Goal: Task Accomplishment & Management: Use online tool/utility

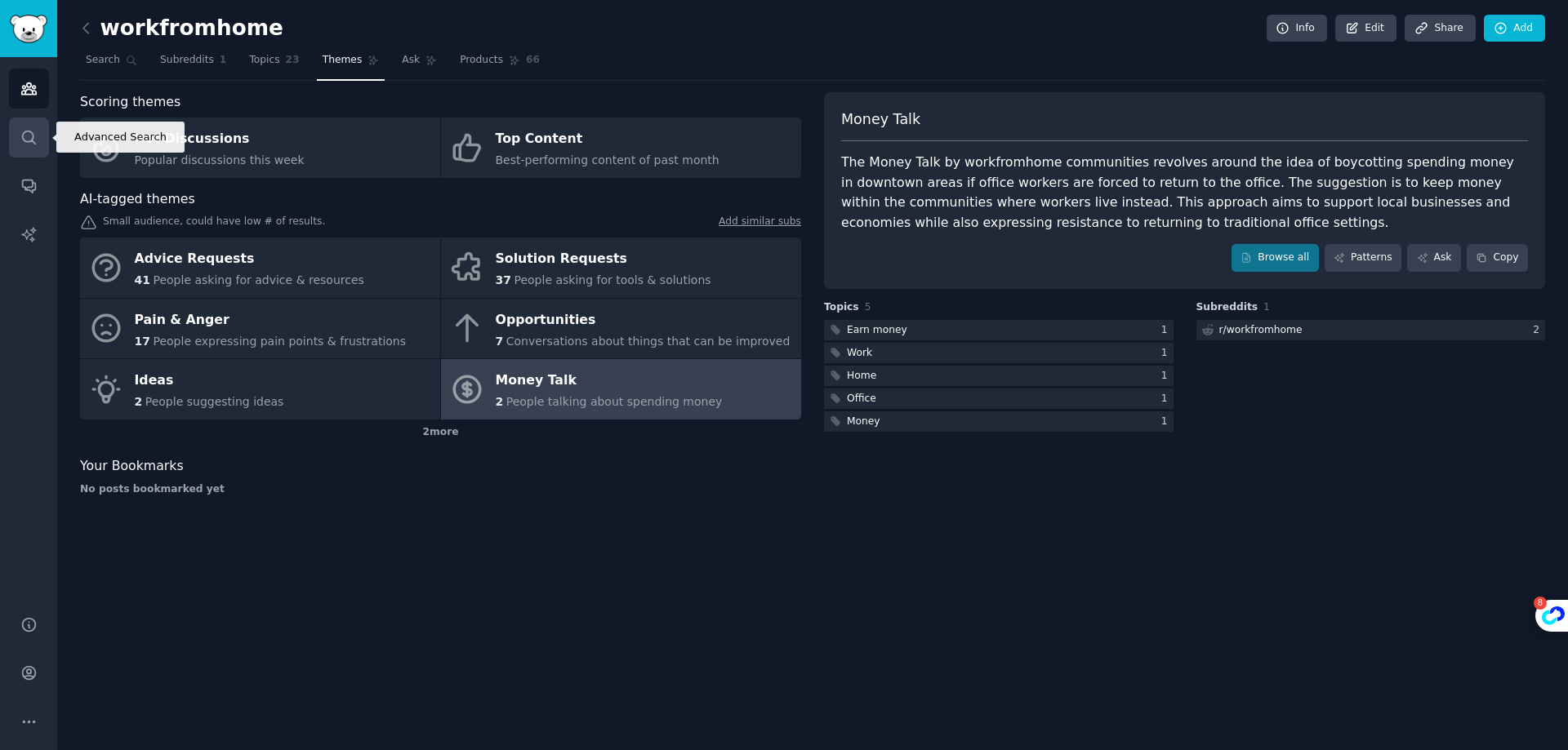
click at [17, 138] on link "Search" at bounding box center [29, 138] width 40 height 40
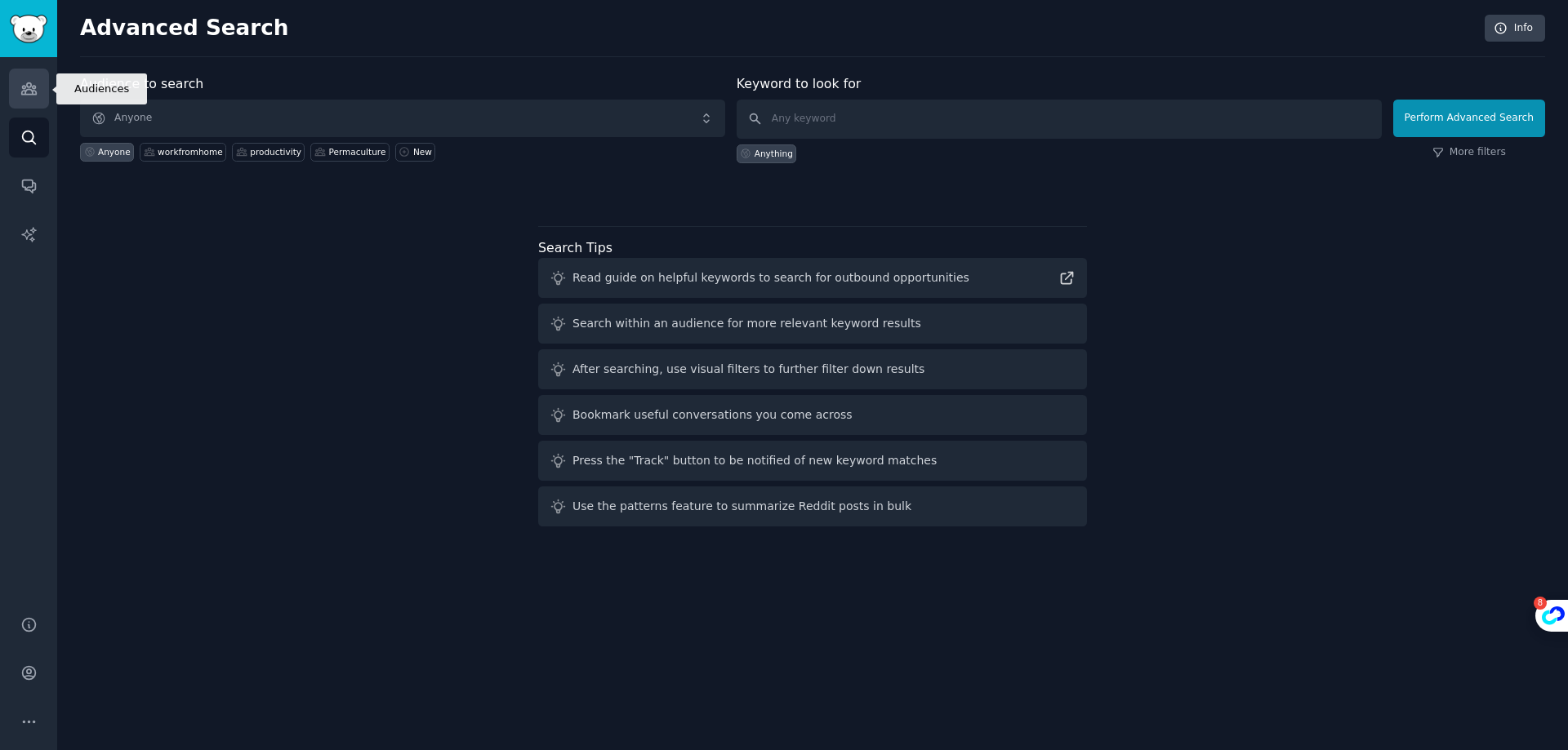
click at [13, 103] on link "Audiences" at bounding box center [29, 89] width 40 height 40
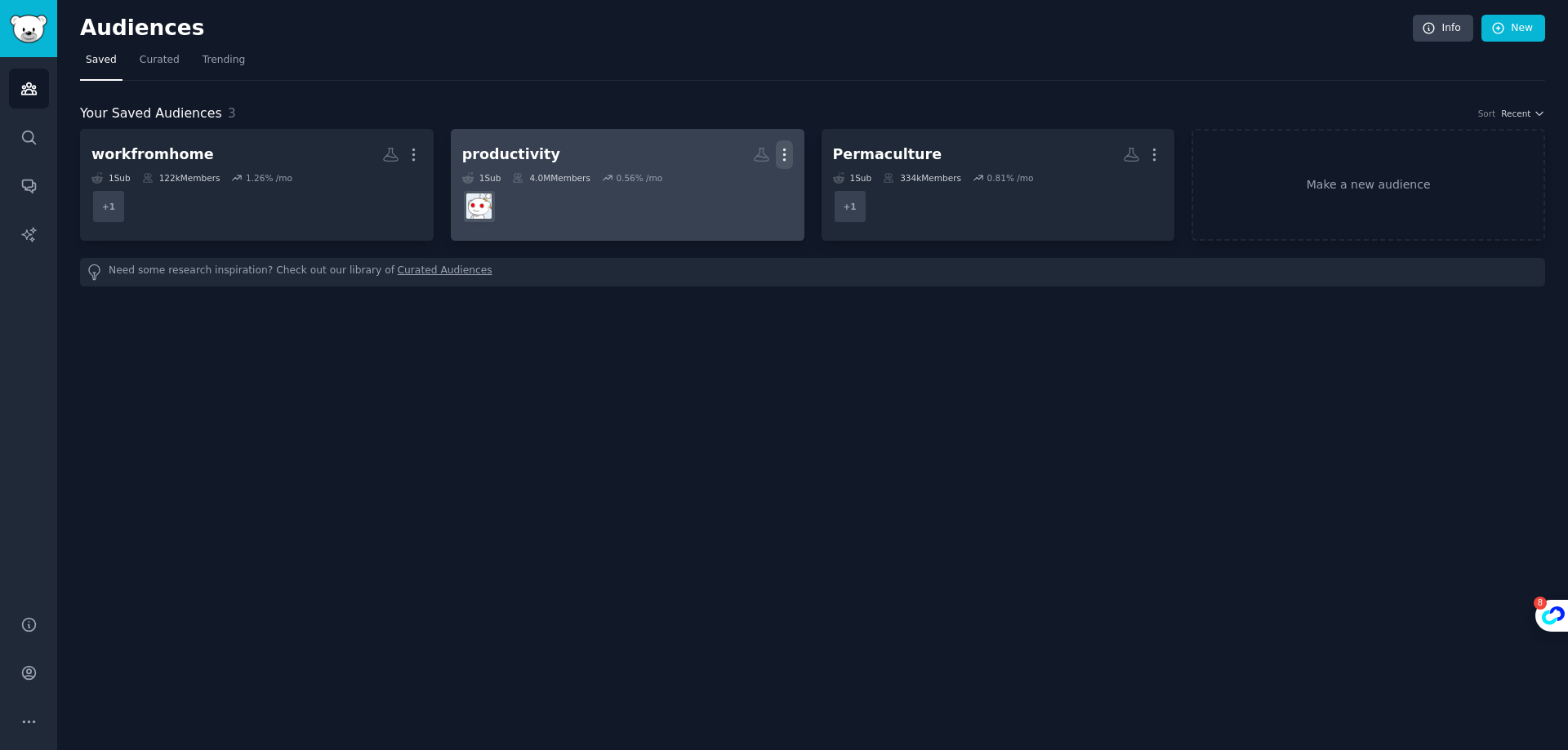
click at [777, 159] on icon "button" at bounding box center [784, 155] width 17 height 17
click at [746, 194] on p "Delete" at bounding box center [739, 189] width 38 height 17
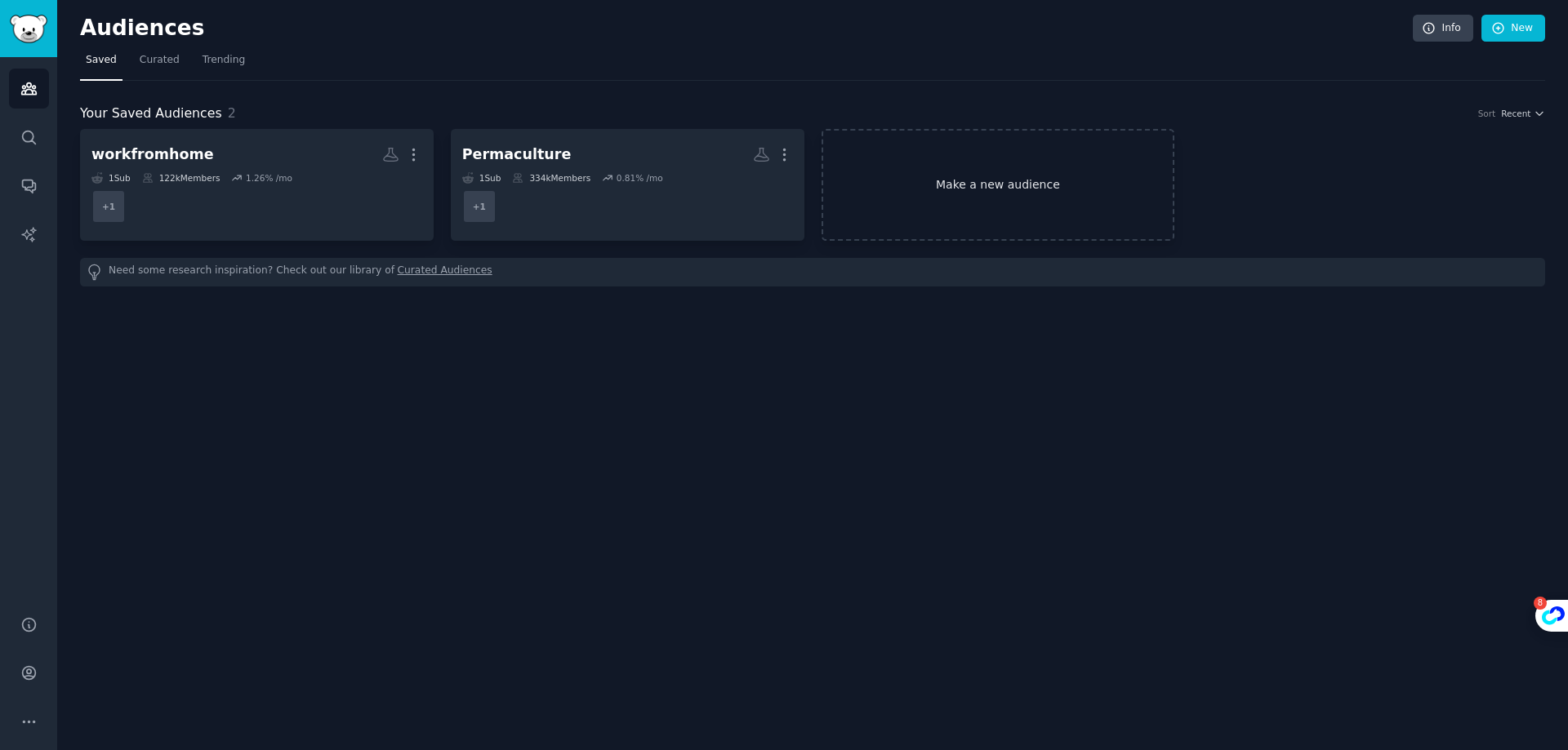
click at [1027, 169] on link "Make a new audience" at bounding box center [998, 185] width 354 height 112
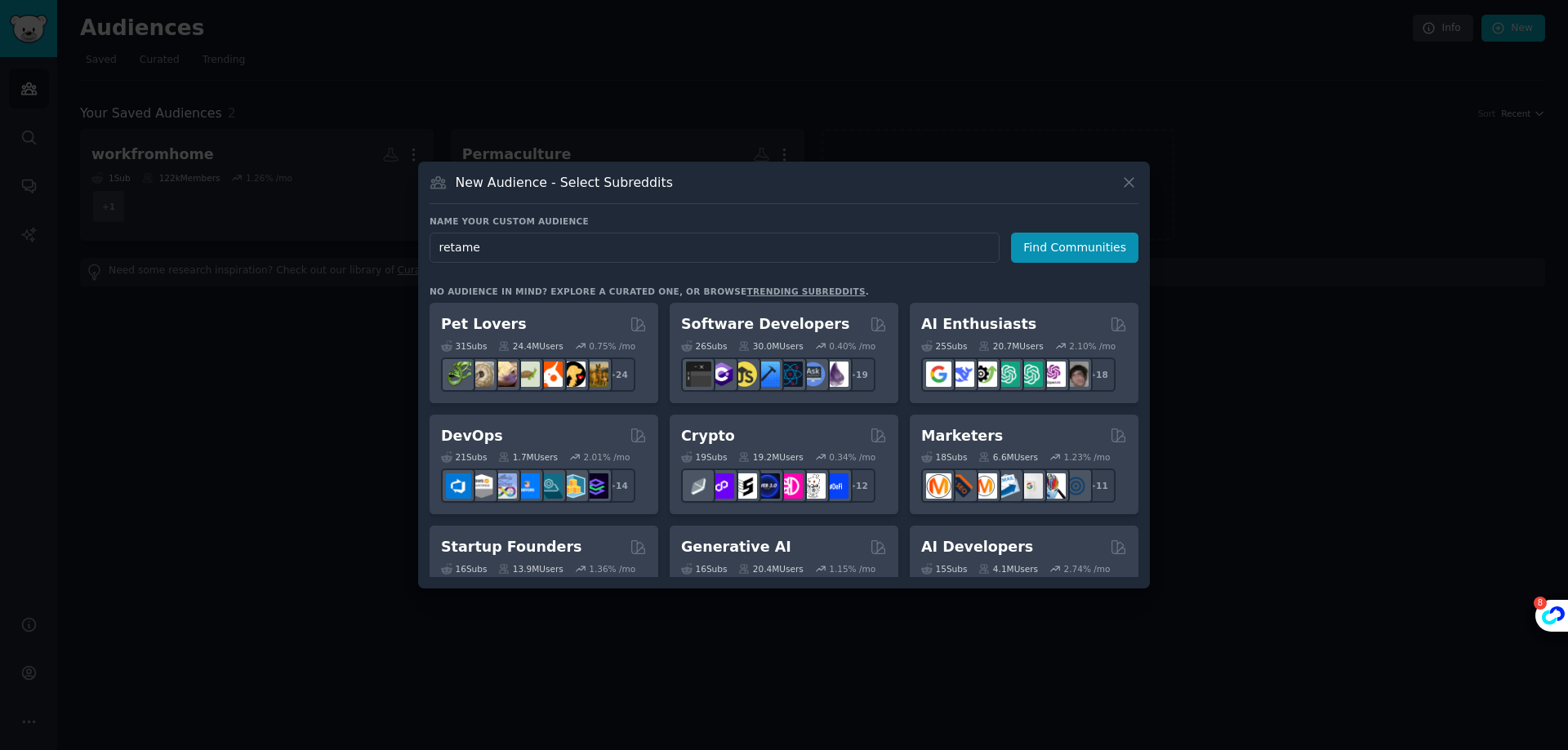
click at [844, 258] on input "retame" at bounding box center [714, 248] width 570 height 30
type input "rateme"
click at [1102, 238] on button "Find Communities" at bounding box center [1075, 248] width 128 height 30
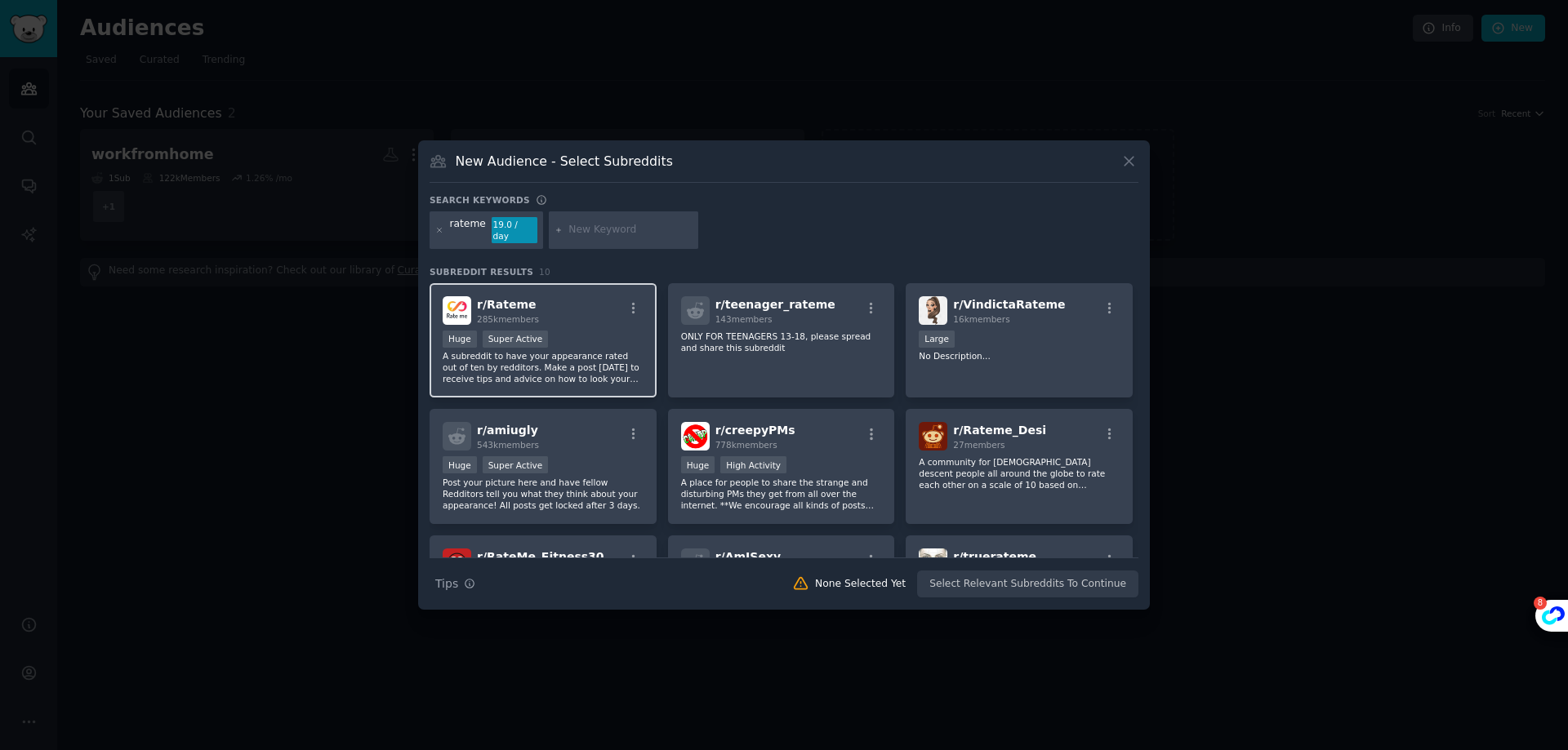
click at [565, 305] on div "r/ Rateme 285k members" at bounding box center [543, 311] width 201 height 29
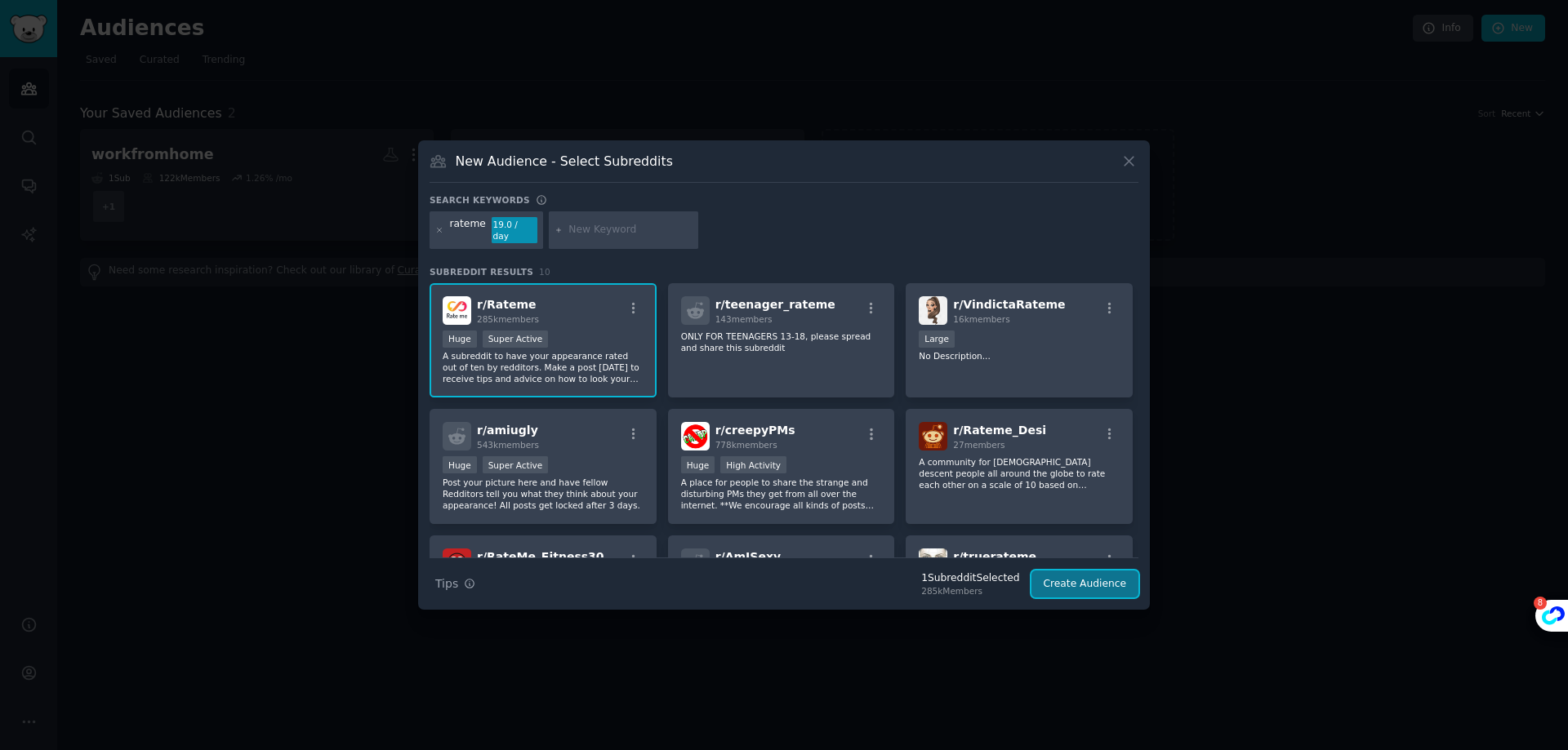
click at [1100, 570] on button "Create Audience" at bounding box center [1085, 584] width 108 height 28
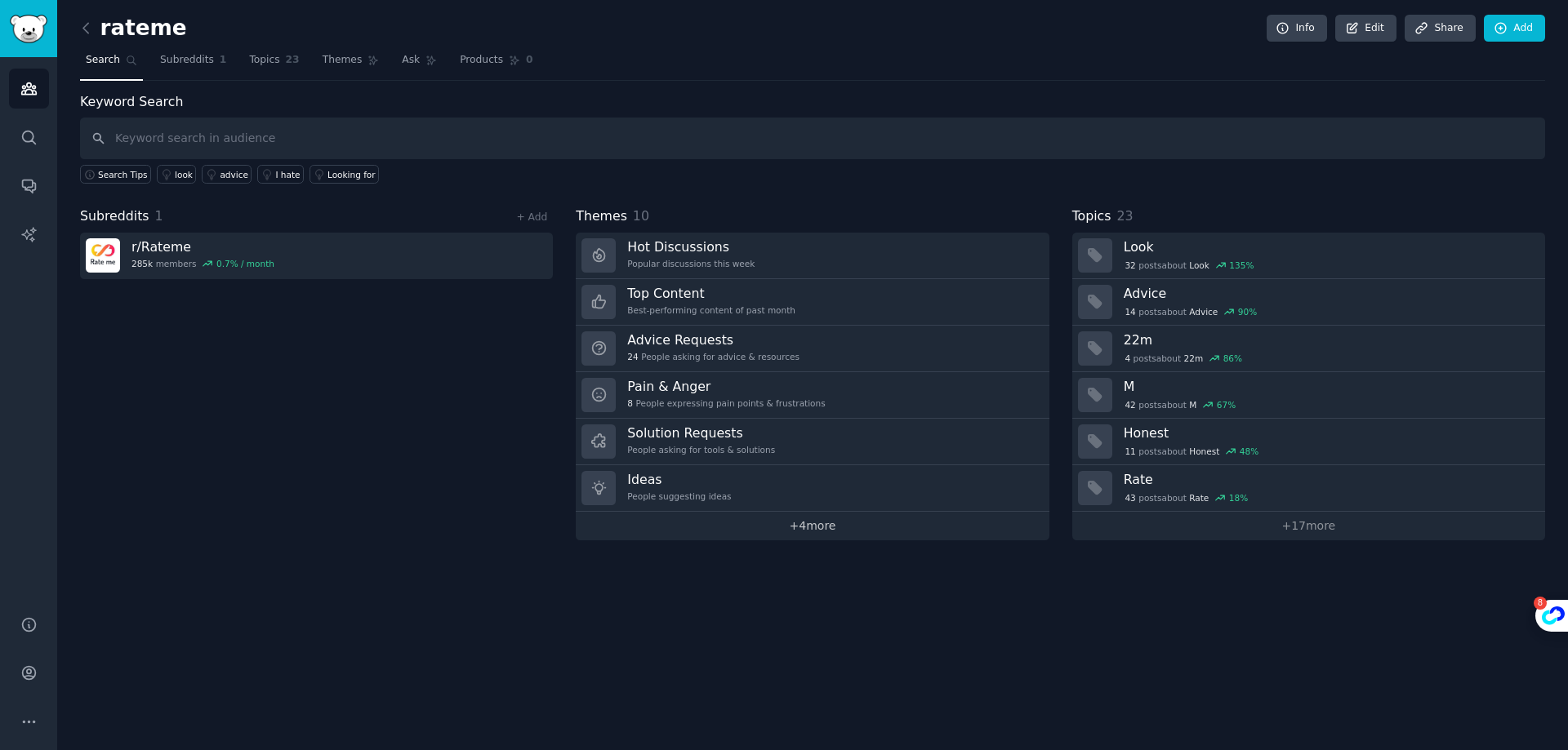
click at [794, 537] on link "+ 4 more" at bounding box center [812, 526] width 473 height 29
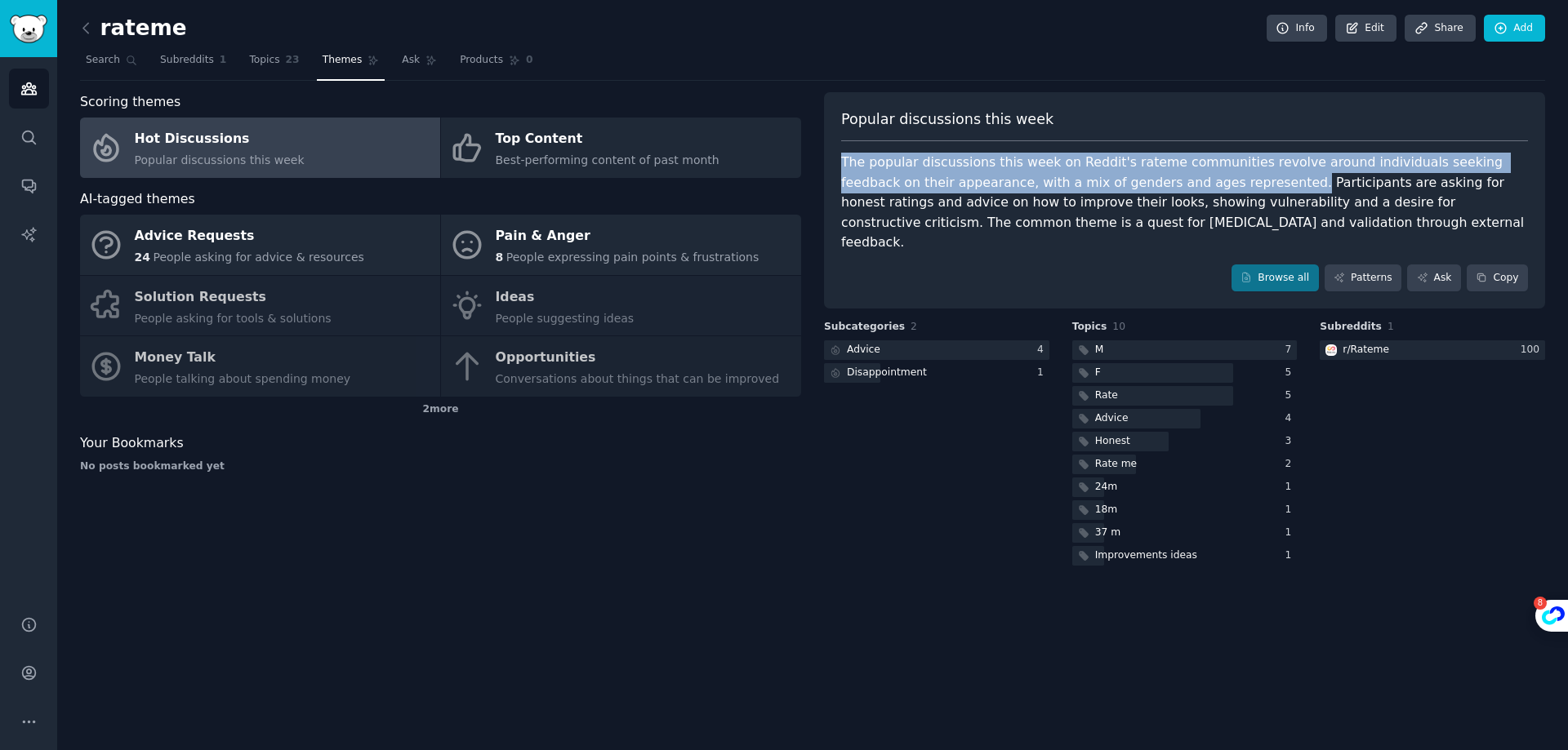
drag, startPoint x: 841, startPoint y: 166, endPoint x: 1164, endPoint y: 191, distance: 324.0
click at [1164, 191] on div "The popular discussions this week on Reddit's rateme communities revolve around…" at bounding box center [1184, 203] width 687 height 101
click at [1176, 181] on div "The popular discussions this week on Reddit's rateme communities revolve around…" at bounding box center [1184, 203] width 687 height 101
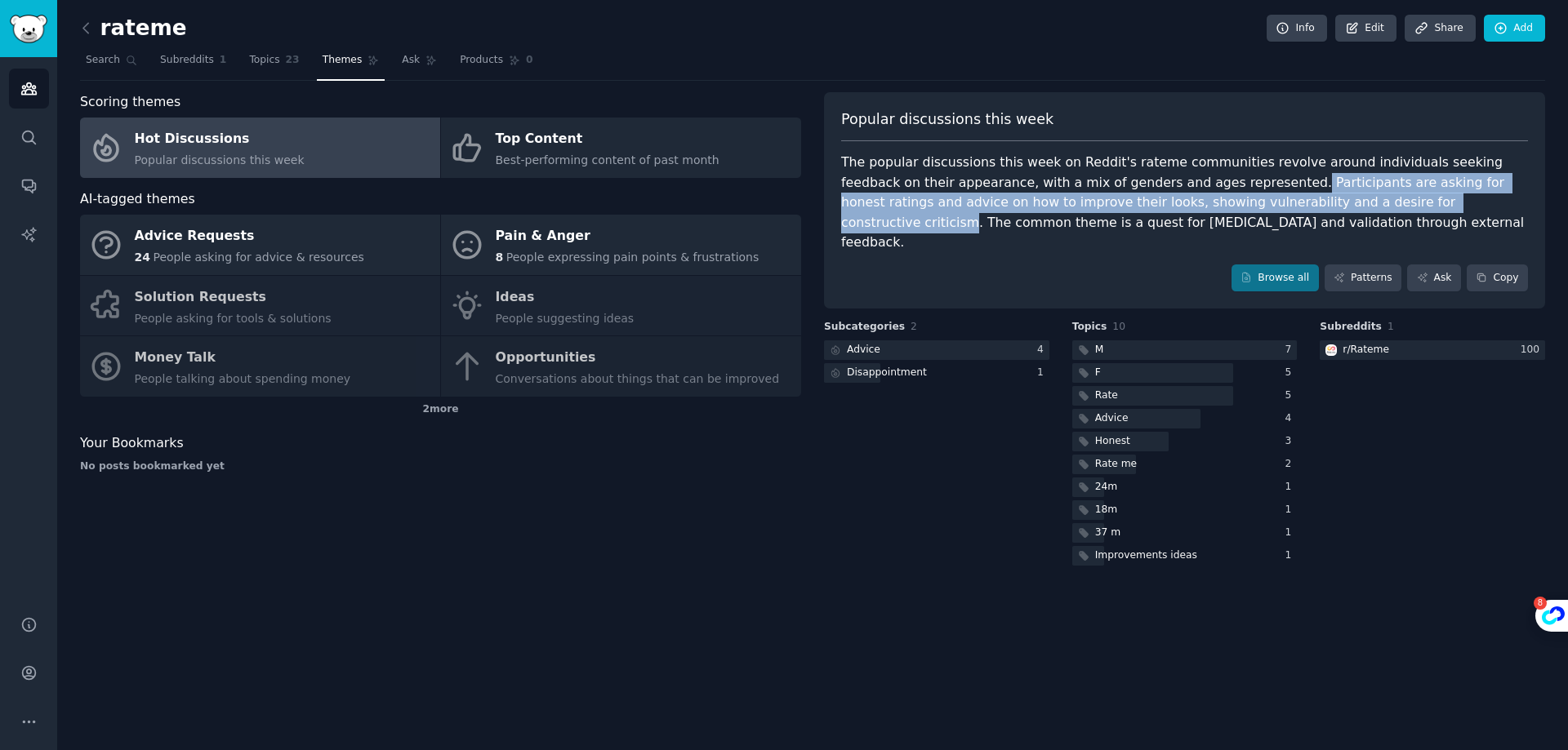
drag, startPoint x: 1165, startPoint y: 186, endPoint x: 1292, endPoint y: 207, distance: 128.7
click at [1292, 207] on div "The popular discussions this week on Reddit's rateme communities revolve around…" at bounding box center [1184, 203] width 687 height 101
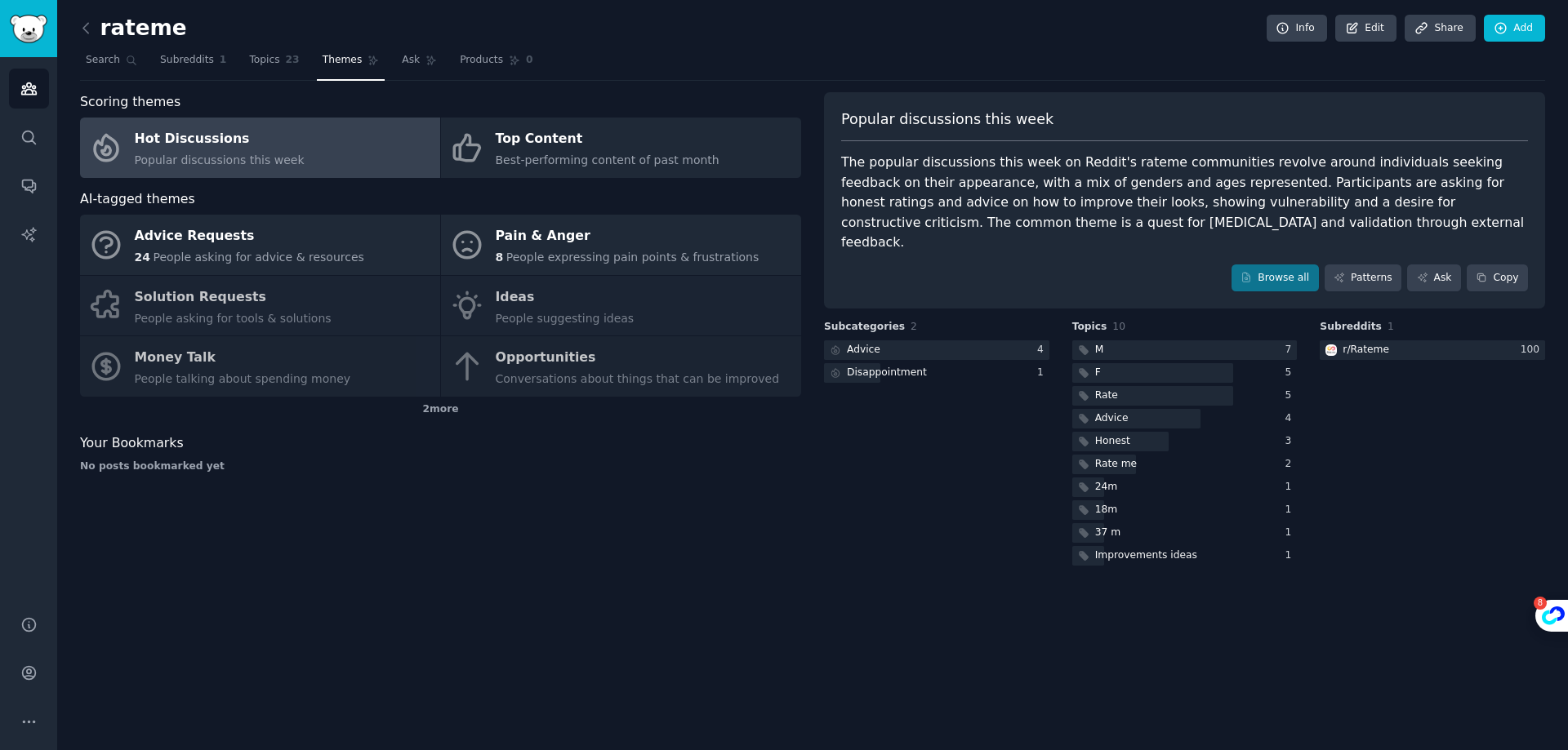
click at [1311, 205] on div "The popular discussions this week on Reddit's rateme communities revolve around…" at bounding box center [1184, 203] width 687 height 101
drag, startPoint x: 1295, startPoint y: 203, endPoint x: 1304, endPoint y: 218, distance: 17.5
click at [1304, 218] on div "The popular discussions this week on Reddit's rateme communities revolve around…" at bounding box center [1184, 203] width 687 height 101
click at [1255, 205] on div "The popular discussions this week on Reddit's rateme communities revolve around…" at bounding box center [1184, 203] width 687 height 101
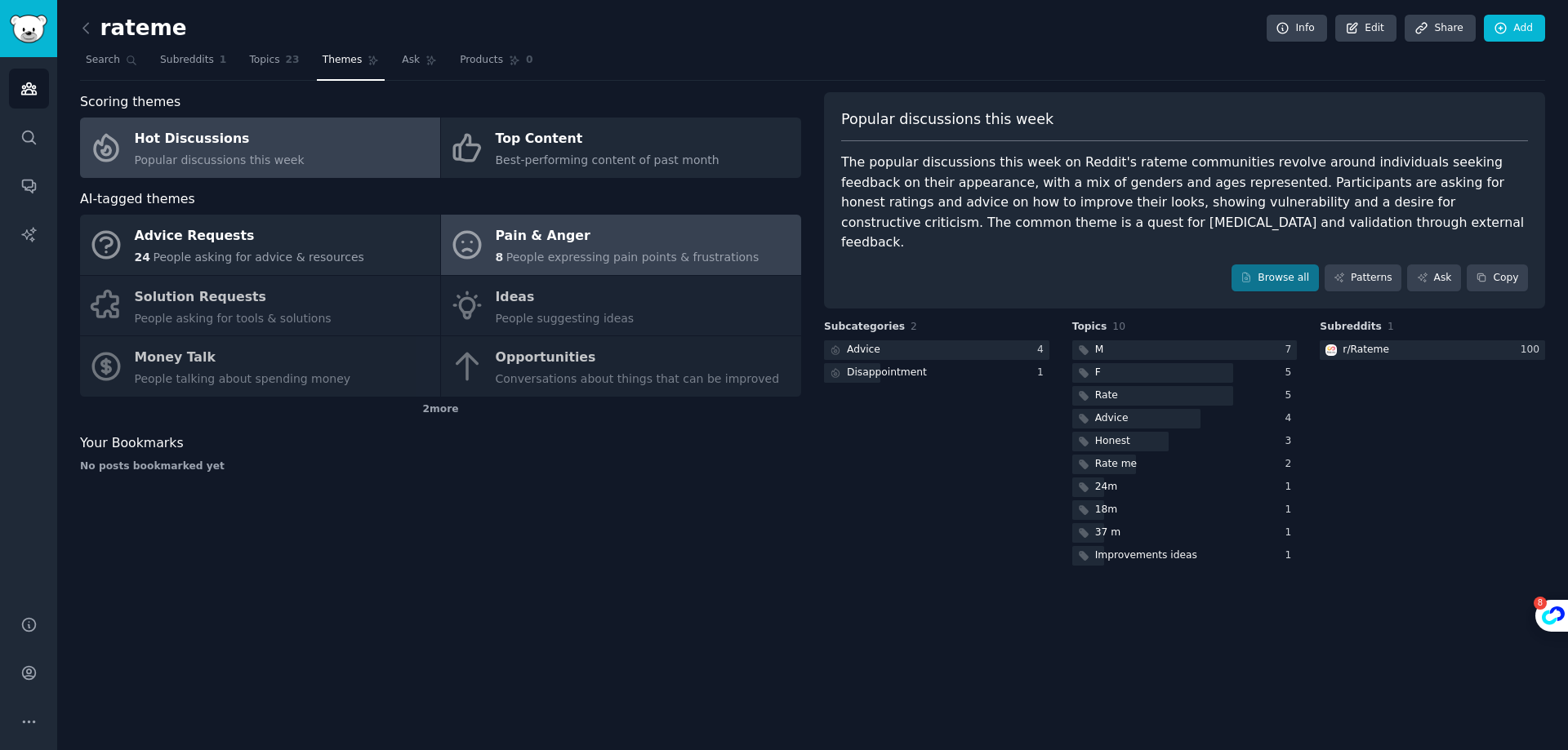
click at [654, 228] on div "Pain & Anger" at bounding box center [628, 236] width 264 height 26
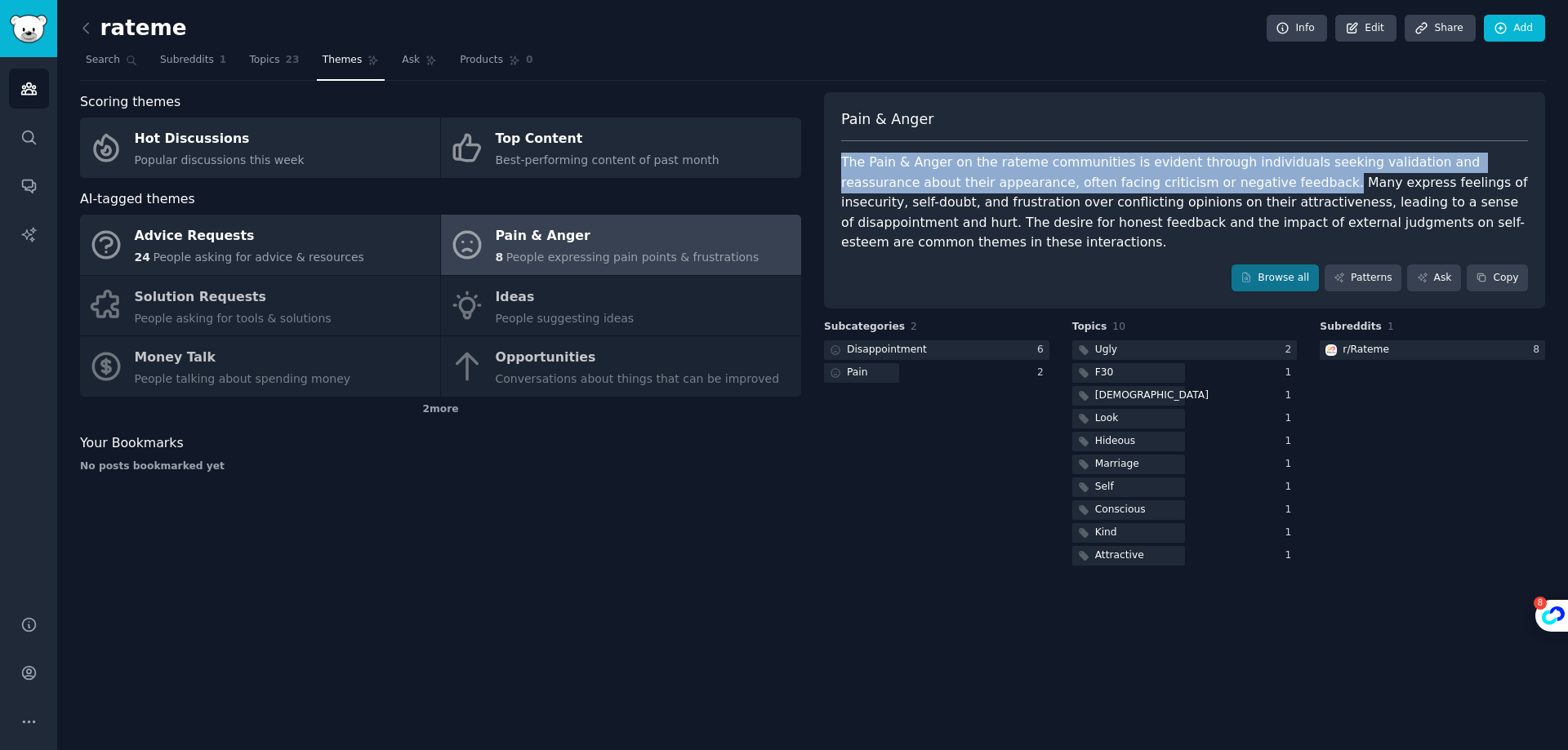
drag, startPoint x: 842, startPoint y: 168, endPoint x: 1186, endPoint y: 181, distance: 344.2
click at [1186, 181] on div "The Pain & Anger on the rateme communities is evident through individuals seeki…" at bounding box center [1184, 203] width 687 height 101
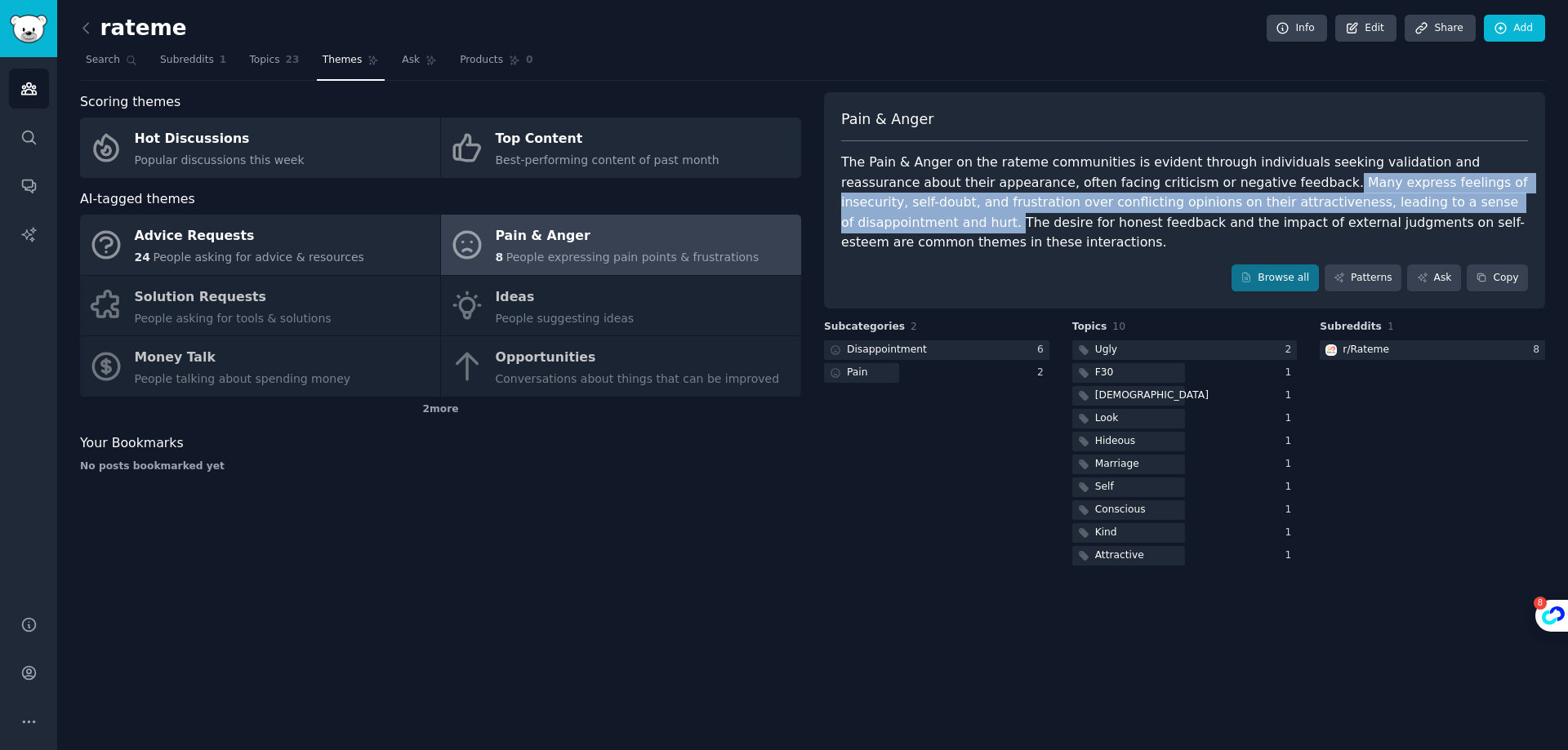
drag, startPoint x: 1187, startPoint y: 182, endPoint x: 1447, endPoint y: 204, distance: 260.9
click at [1447, 204] on div "The Pain & Anger on the rateme communities is evident through individuals seeki…" at bounding box center [1184, 203] width 687 height 101
click at [1445, 205] on div "The Pain & Anger on the rateme communities is evident through individuals seeki…" at bounding box center [1184, 203] width 687 height 101
click at [1450, 204] on div "The Pain & Anger on the rateme communities is evident through individuals seeki…" at bounding box center [1184, 203] width 687 height 101
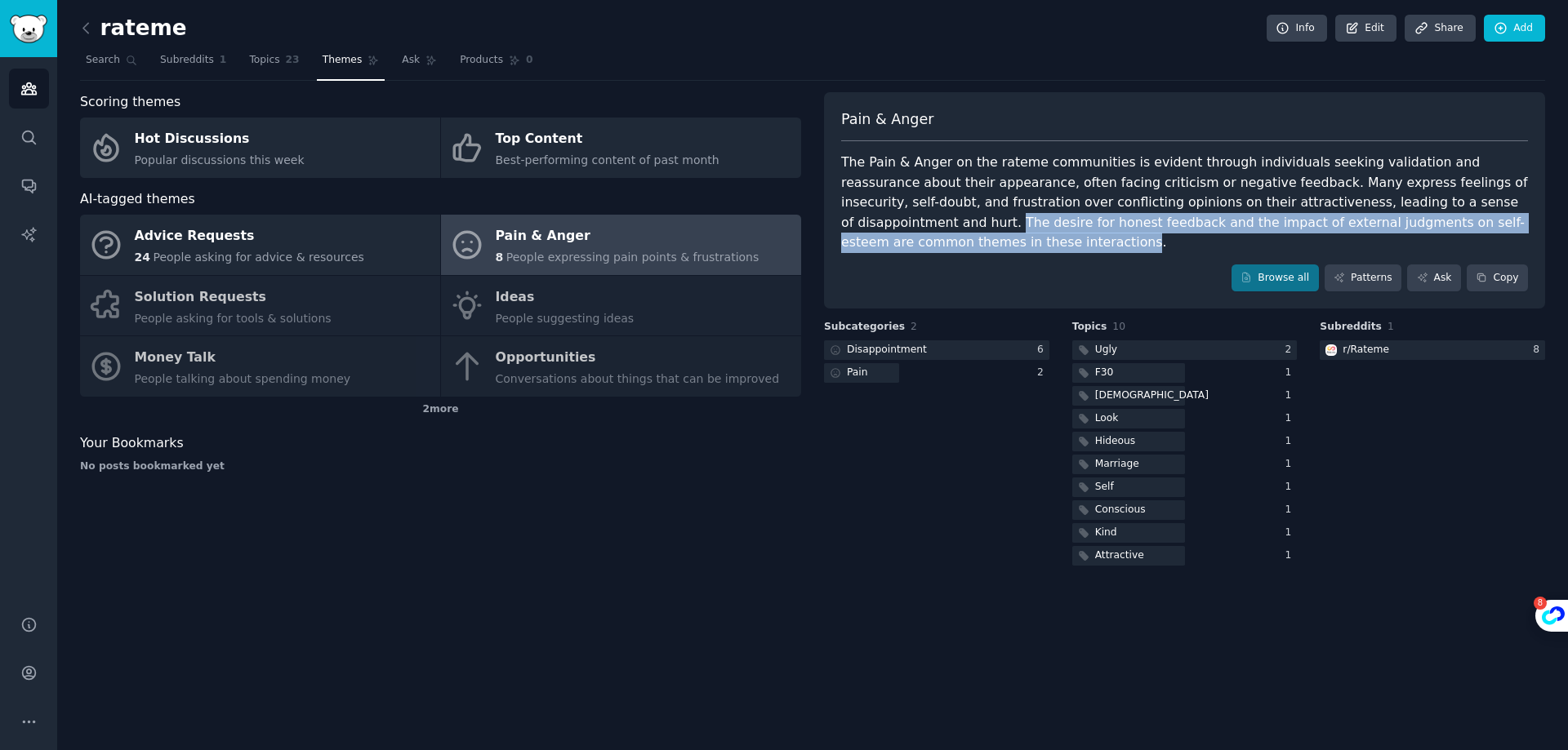
drag, startPoint x: 1446, startPoint y: 197, endPoint x: 1475, endPoint y: 217, distance: 35.2
click at [1475, 217] on div "The Pain & Anger on the rateme communities is evident through individuals seeki…" at bounding box center [1184, 203] width 687 height 101
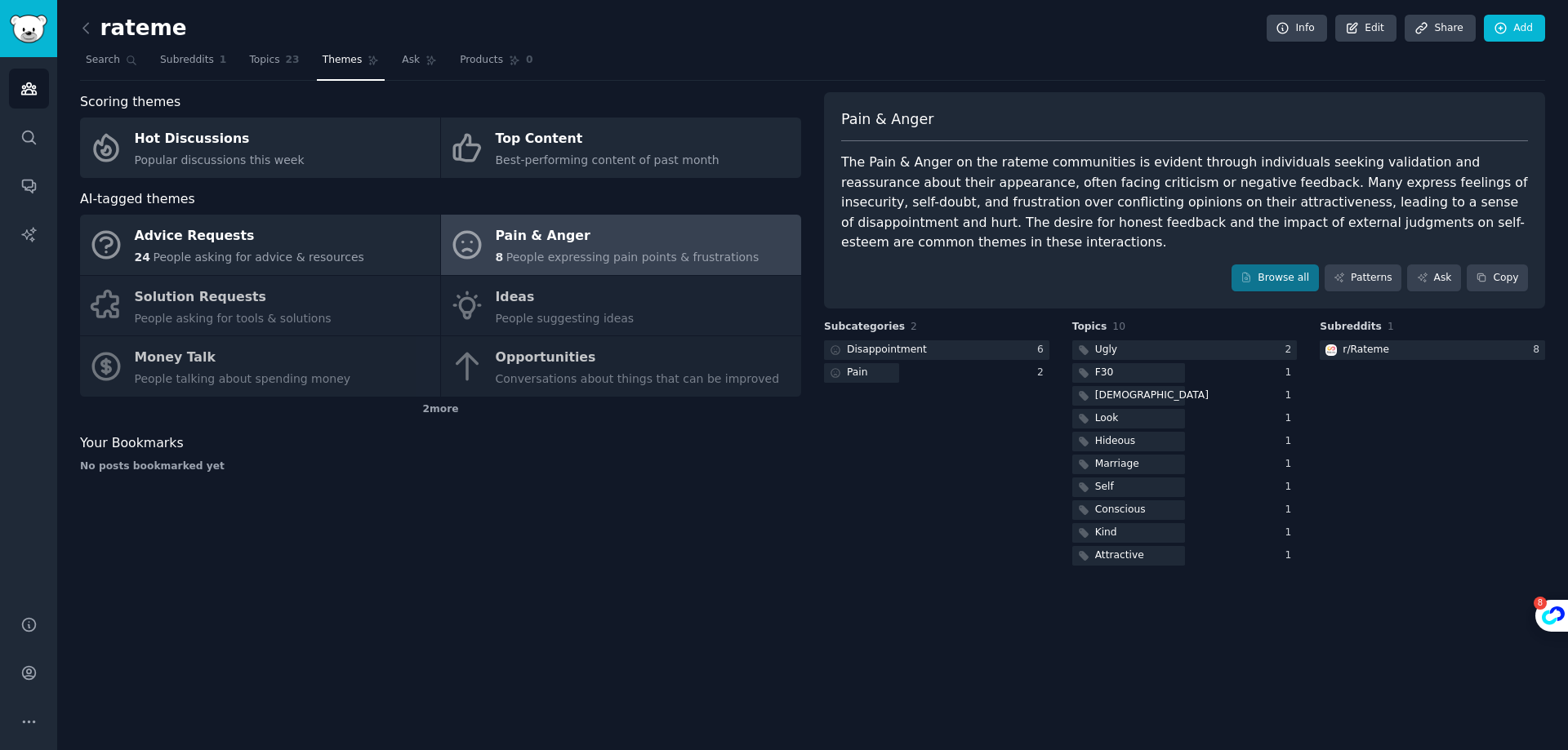
click at [949, 181] on div "The Pain & Anger on the rateme communities is evident through individuals seeki…" at bounding box center [1184, 203] width 687 height 101
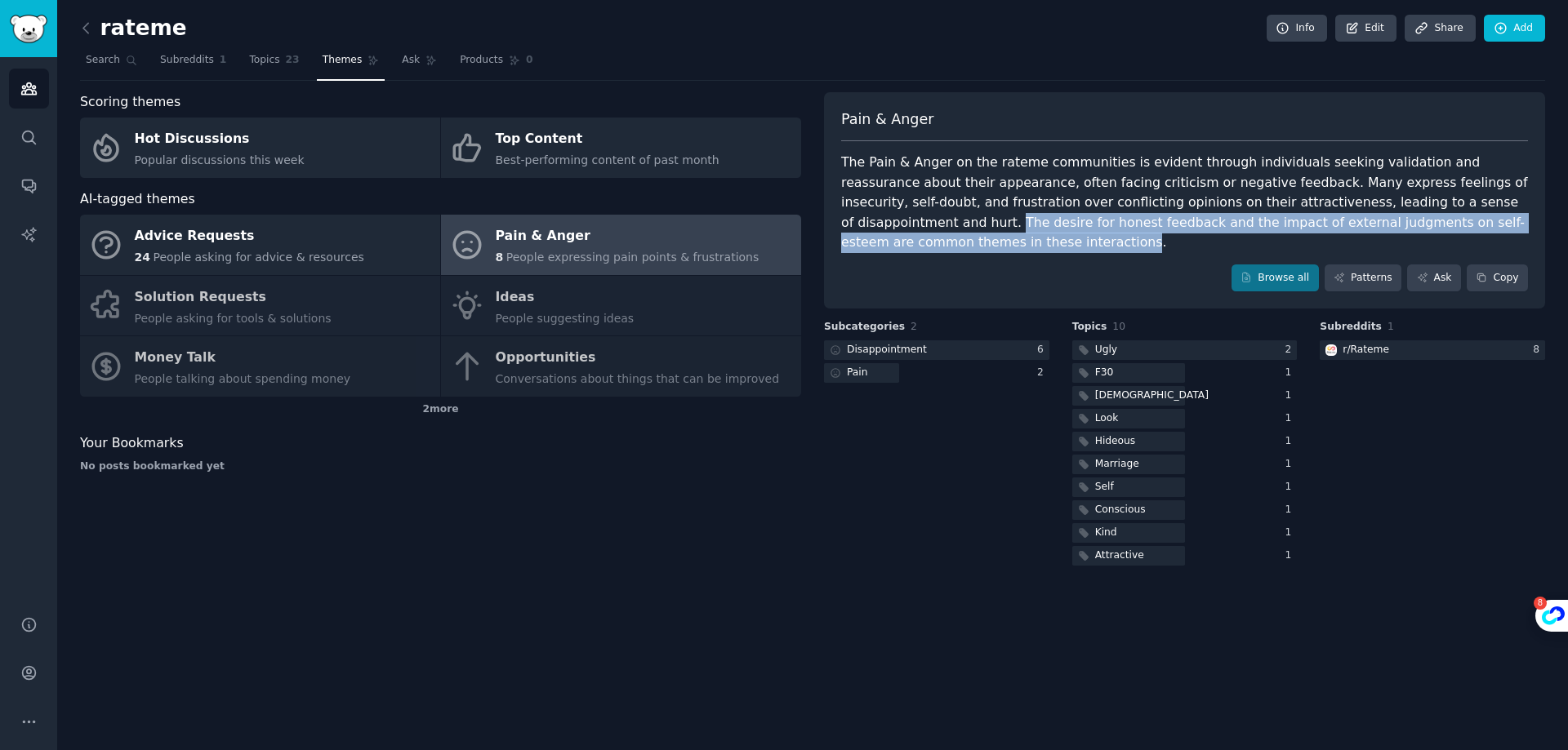
drag, startPoint x: 1449, startPoint y: 201, endPoint x: 1478, endPoint y: 218, distance: 33.6
click at [1478, 218] on div "The Pain & Anger on the rateme communities is evident through individuals seeki…" at bounding box center [1184, 203] width 687 height 101
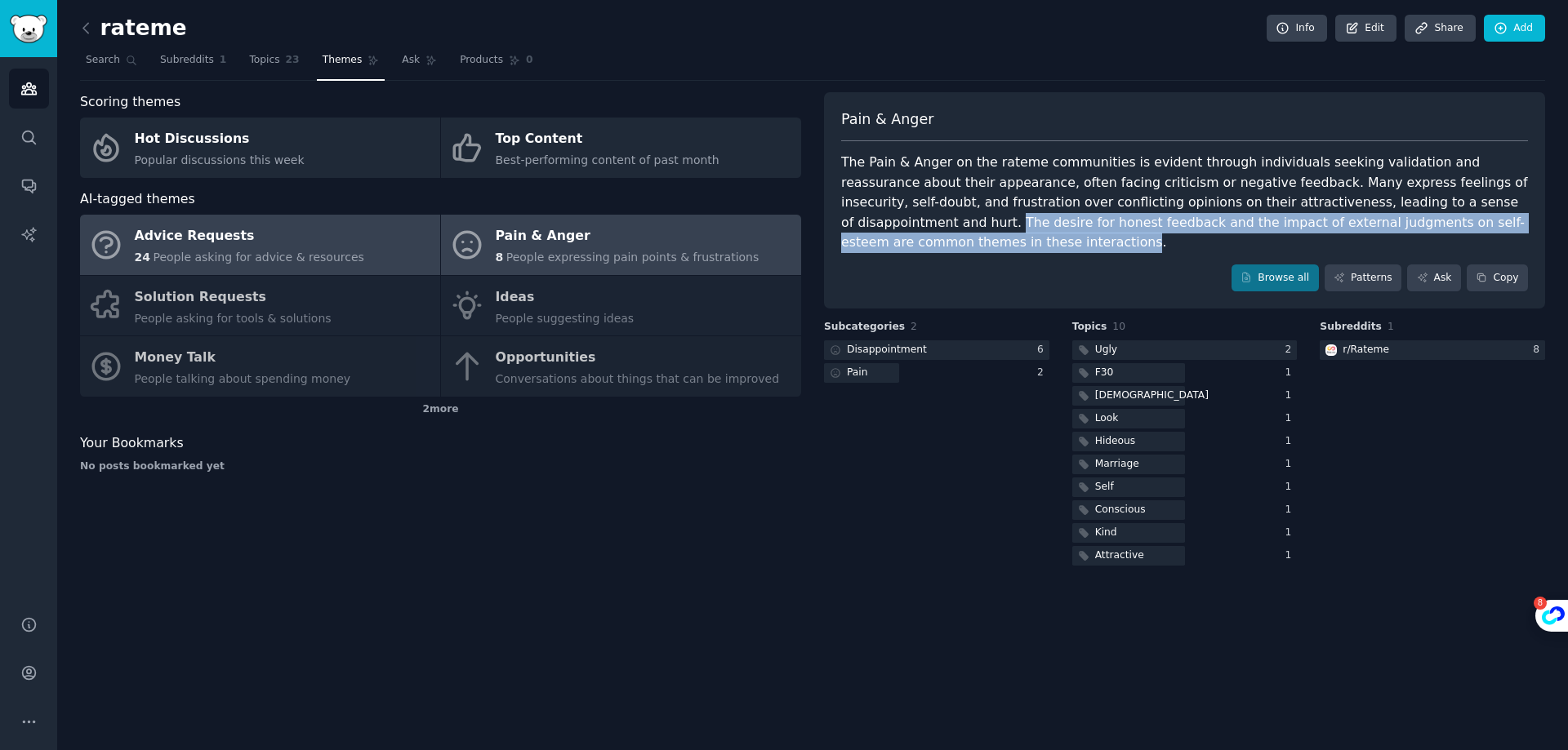
click at [265, 256] on span "People asking for advice & resources" at bounding box center [258, 257] width 211 height 13
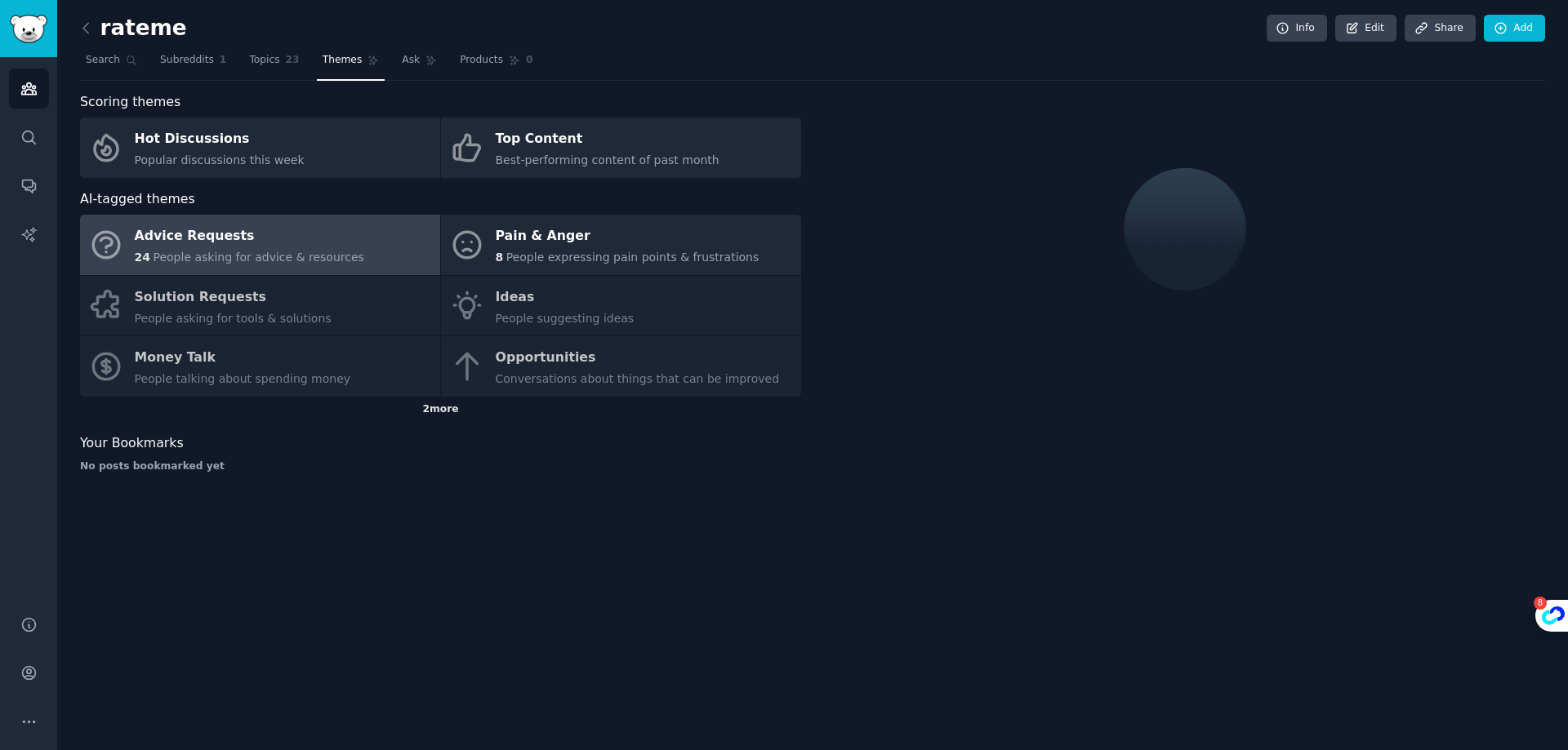
click at [459, 411] on div "2 more" at bounding box center [440, 409] width 721 height 26
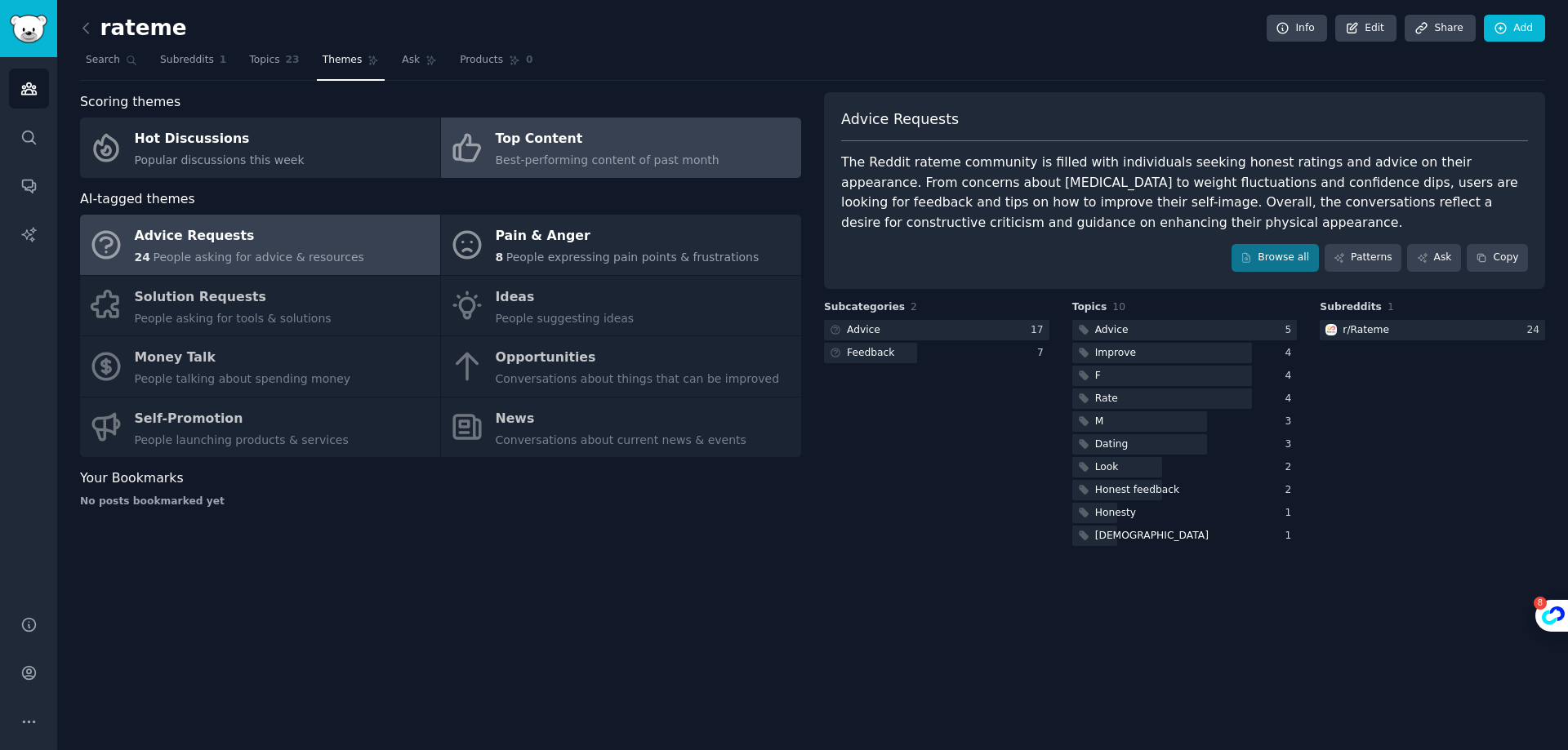
click at [578, 155] on span "Best-performing content of past month" at bounding box center [608, 160] width 224 height 13
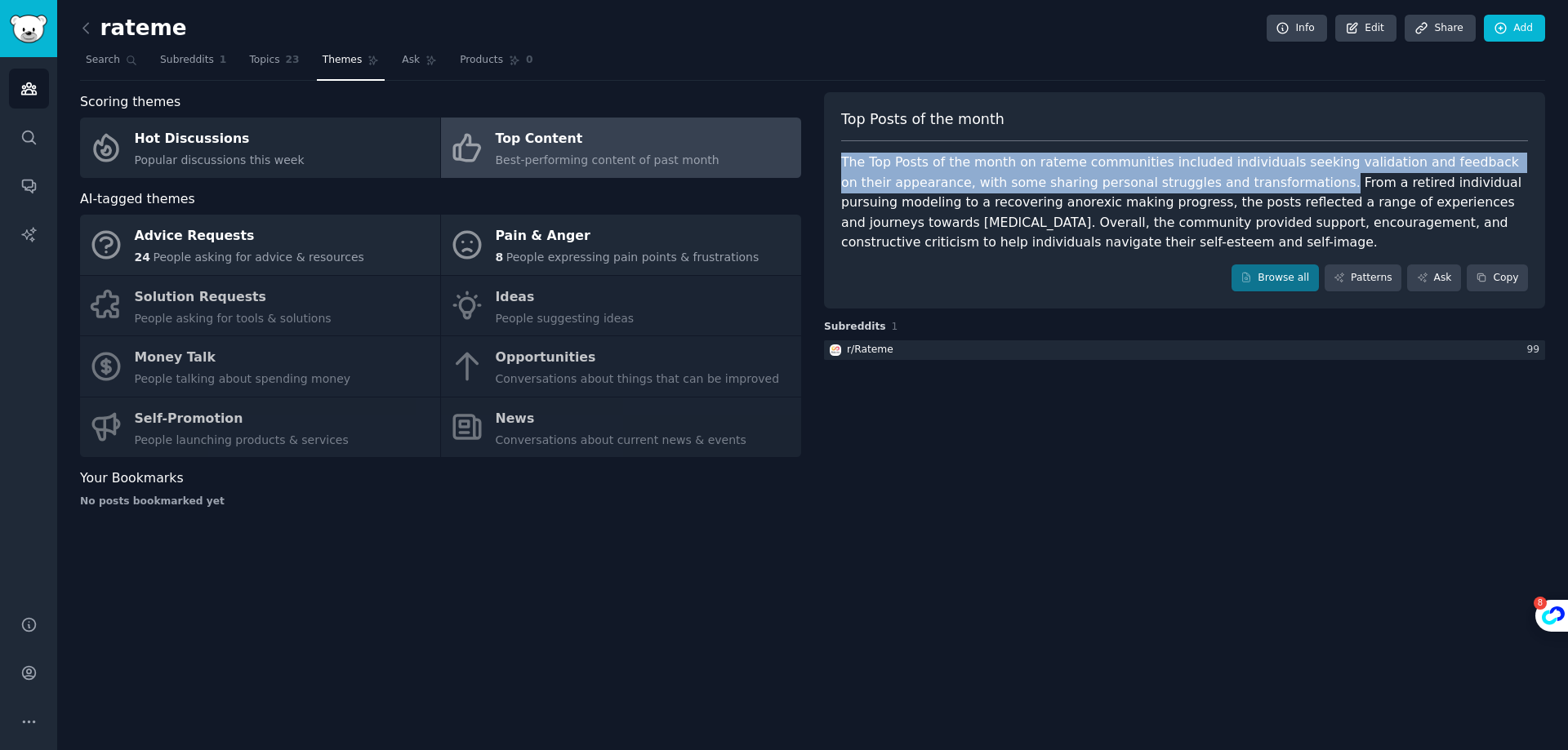
drag, startPoint x: 839, startPoint y: 166, endPoint x: 1246, endPoint y: 185, distance: 407.4
click at [1246, 185] on div "Top Posts of the month The Top Posts of the month on rateme communities include…" at bounding box center [1185, 201] width 721 height 218
click at [1246, 185] on div "The Top Posts of the month on rateme communities included individuals seeking v…" at bounding box center [1184, 203] width 687 height 101
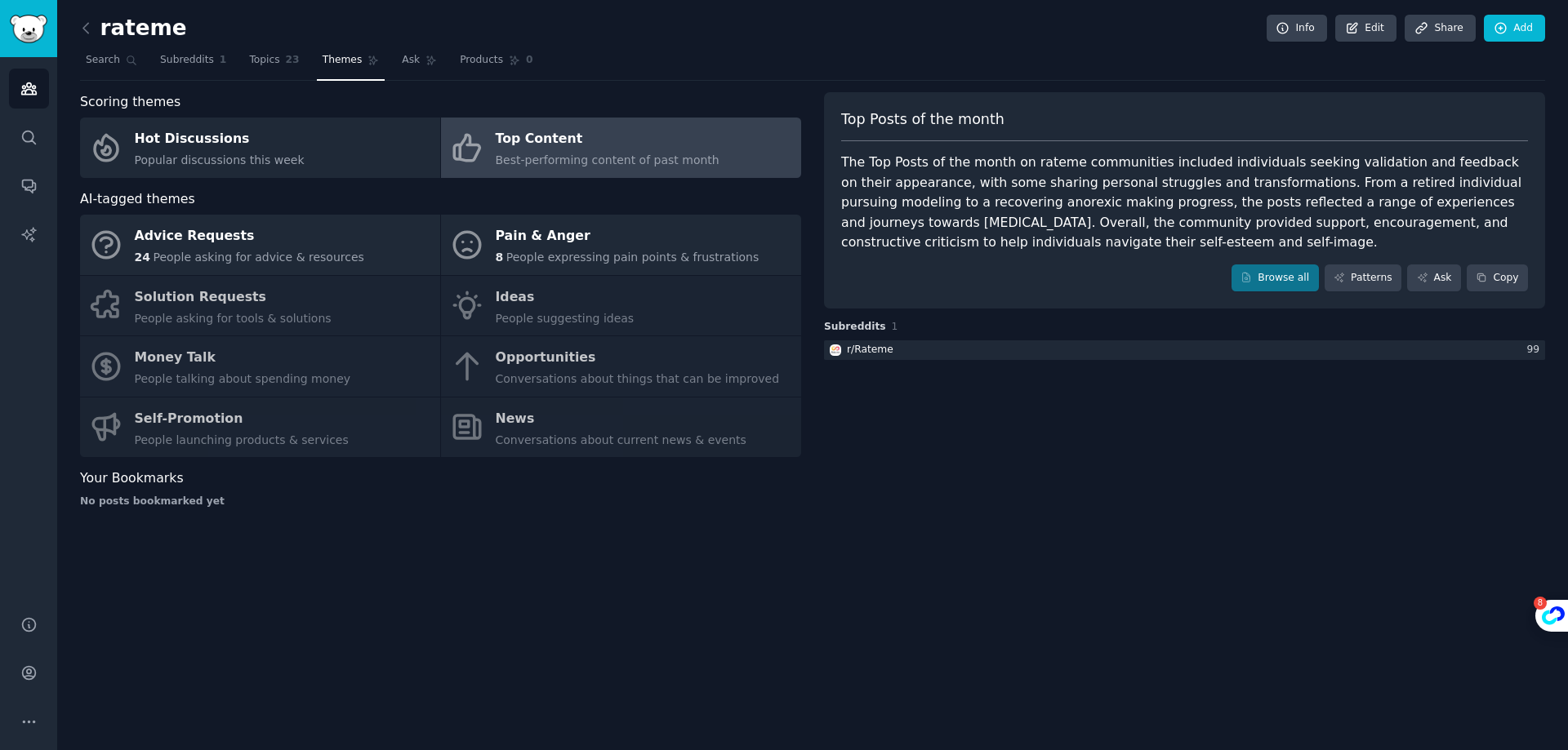
click at [923, 59] on nav "Search Subreddits 1 Topics 23 Themes Ask Products 0" at bounding box center [813, 64] width 1465 height 34
